Goal: Navigation & Orientation: Go to known website

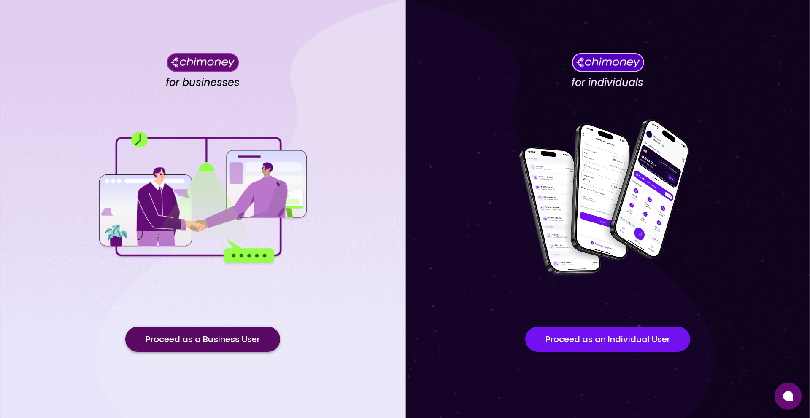
click at [227, 341] on button "Proceed as a Business User" at bounding box center [202, 339] width 155 height 25
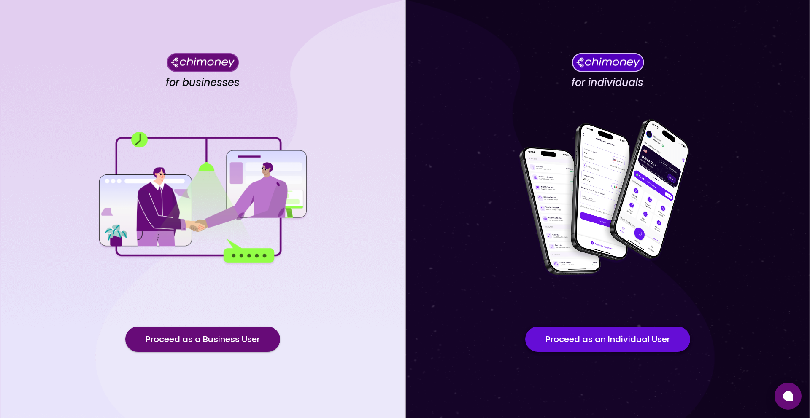
click at [664, 347] on button "Proceed as an Individual User" at bounding box center [607, 339] width 165 height 25
